Goal: Navigation & Orientation: Find specific page/section

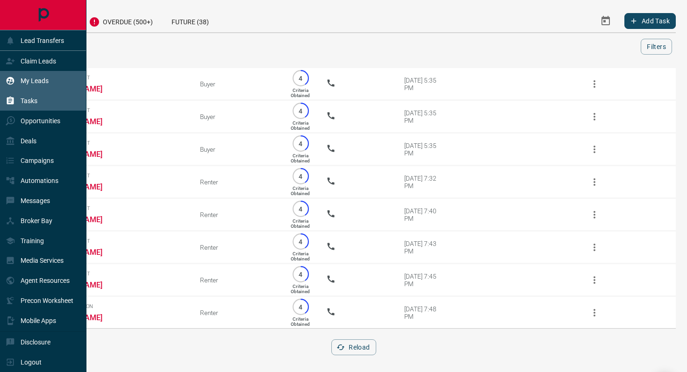
click at [40, 76] on div "My Leads" at bounding box center [27, 80] width 43 height 15
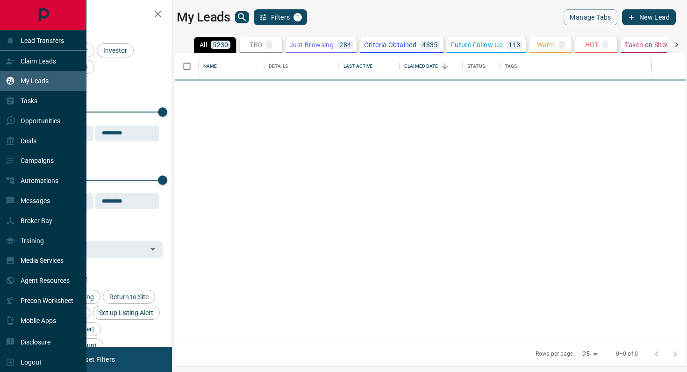
scroll to position [289, 510]
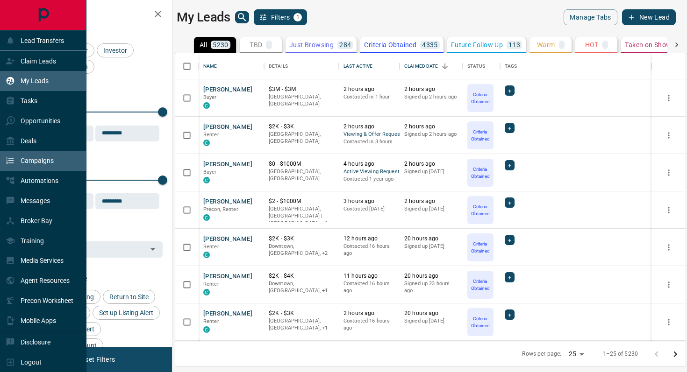
click at [31, 160] on p "Campaigns" at bounding box center [37, 160] width 33 height 7
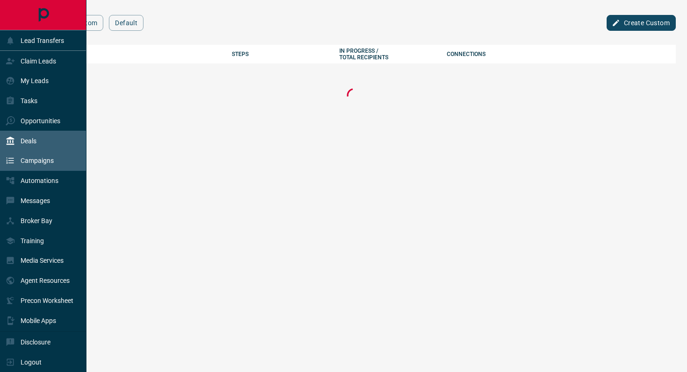
click at [42, 139] on div "Deals" at bounding box center [43, 141] width 86 height 20
